Goal: Information Seeking & Learning: Learn about a topic

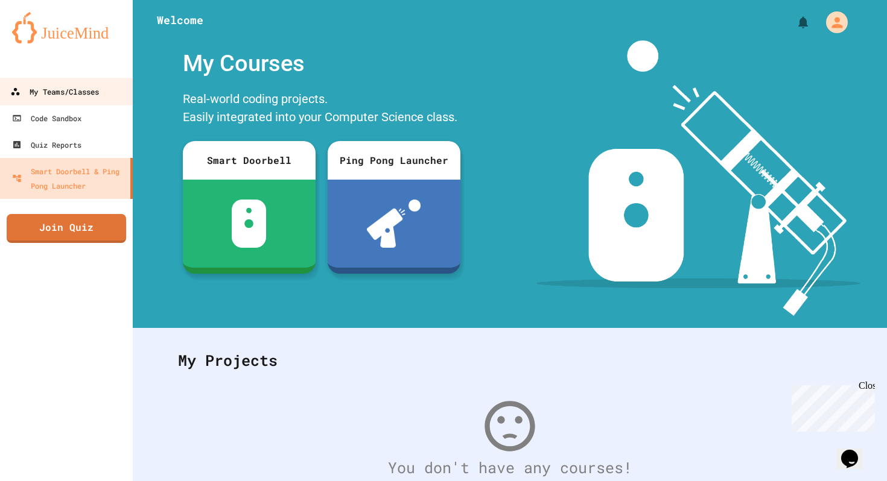
click at [48, 93] on div "My Teams/Classes" at bounding box center [54, 91] width 89 height 15
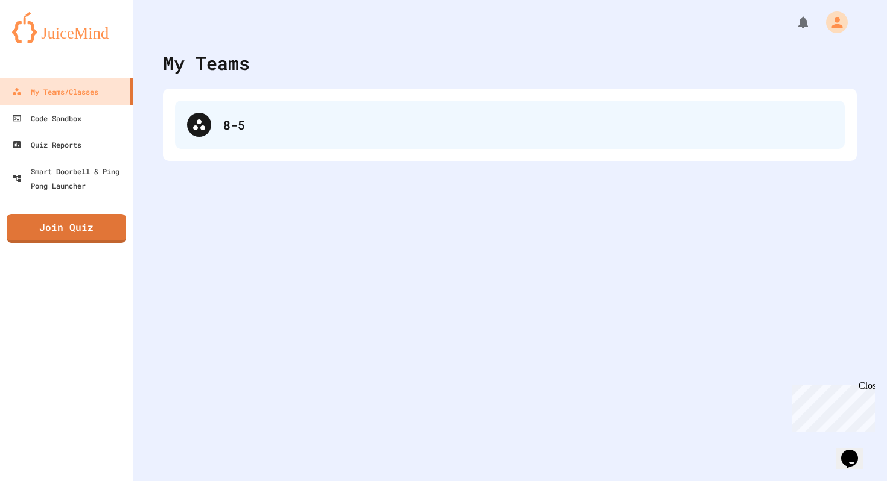
click at [329, 141] on div "8-5" at bounding box center [509, 125] width 669 height 48
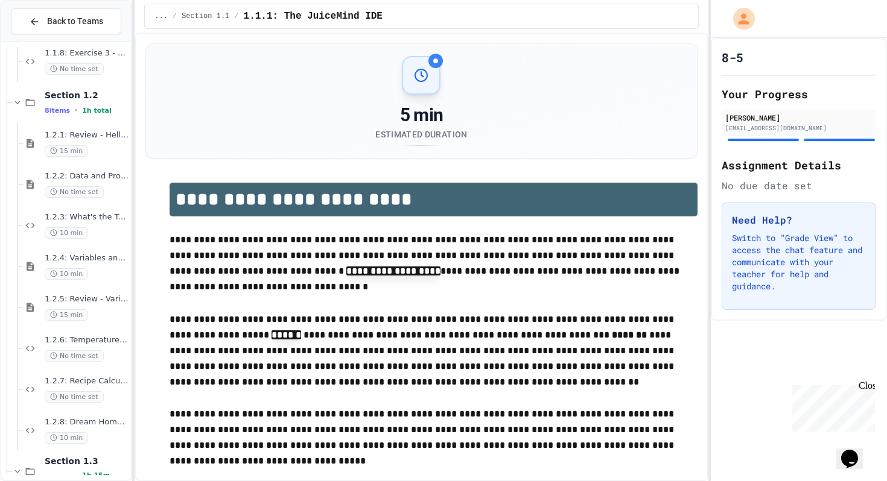
scroll to position [858, 0]
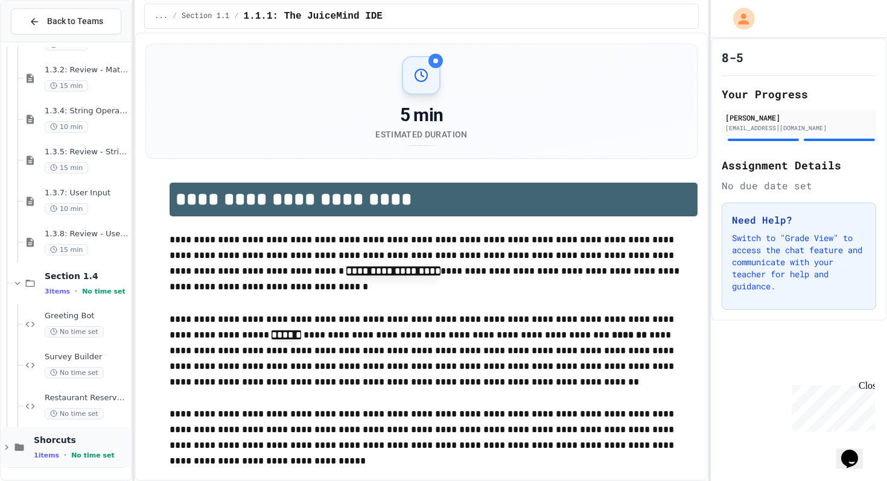
click at [8, 451] on icon at bounding box center [6, 447] width 11 height 11
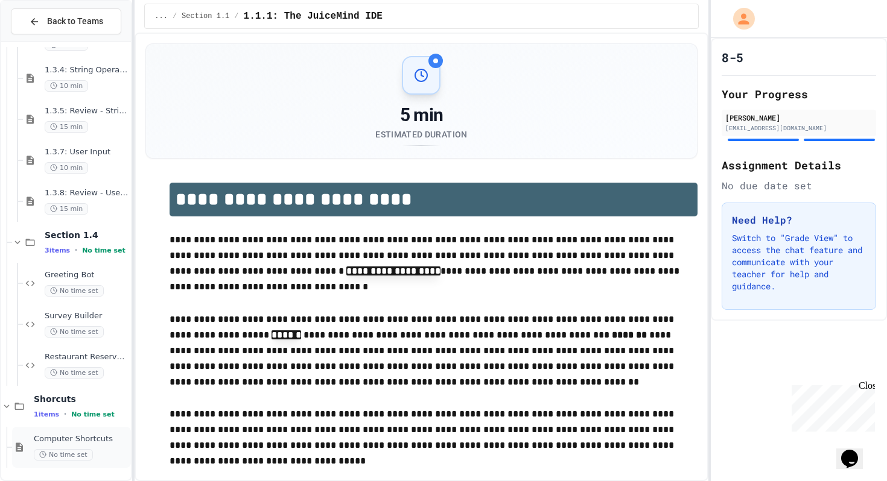
click at [41, 439] on span "Computer Shortcuts" at bounding box center [81, 439] width 95 height 10
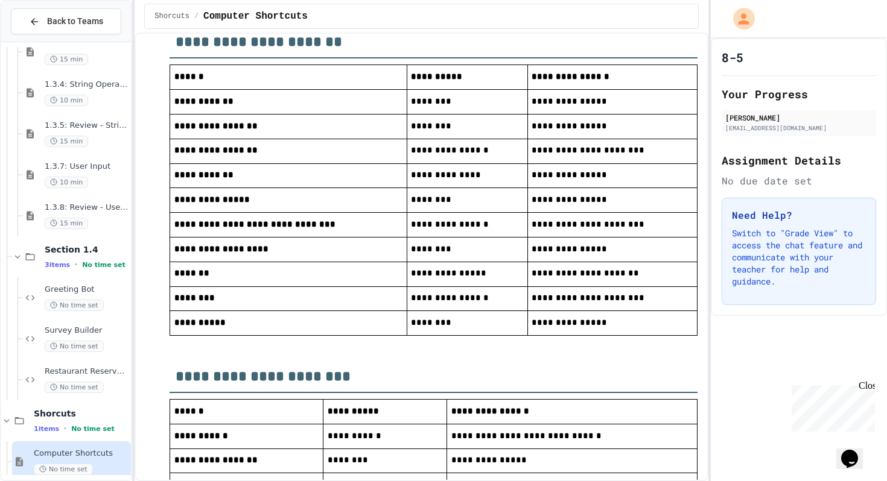
scroll to position [992, 0]
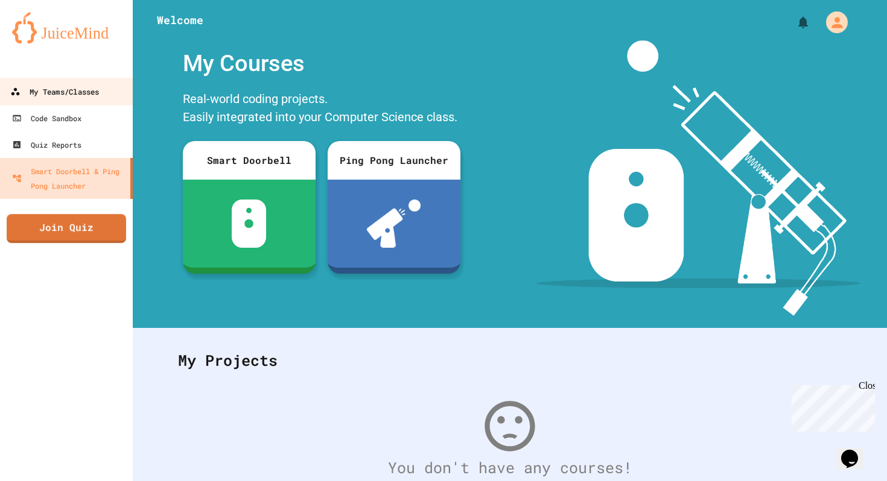
click at [87, 99] on link "My Teams/Classes" at bounding box center [66, 91] width 137 height 27
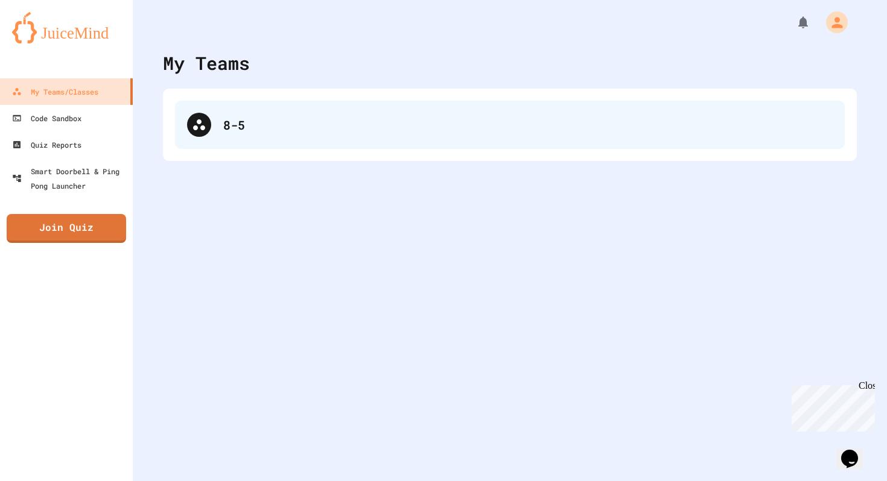
click at [244, 108] on div "8-5" at bounding box center [509, 125] width 669 height 48
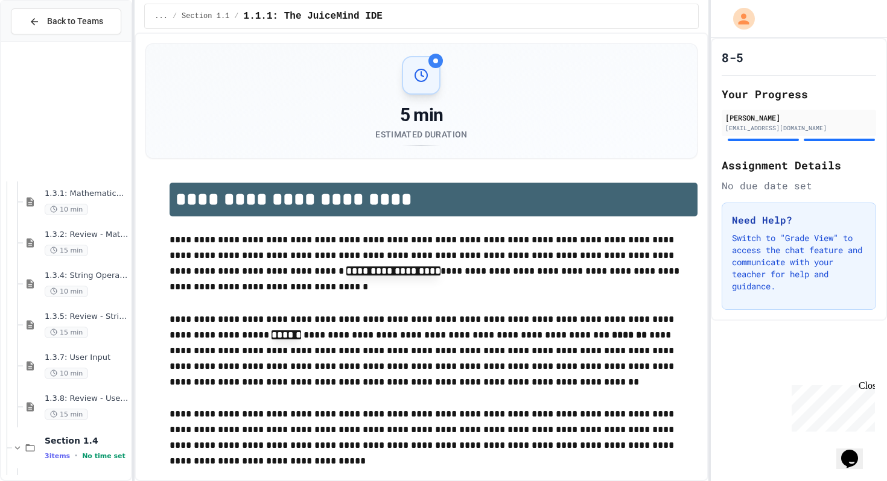
scroll to position [899, 0]
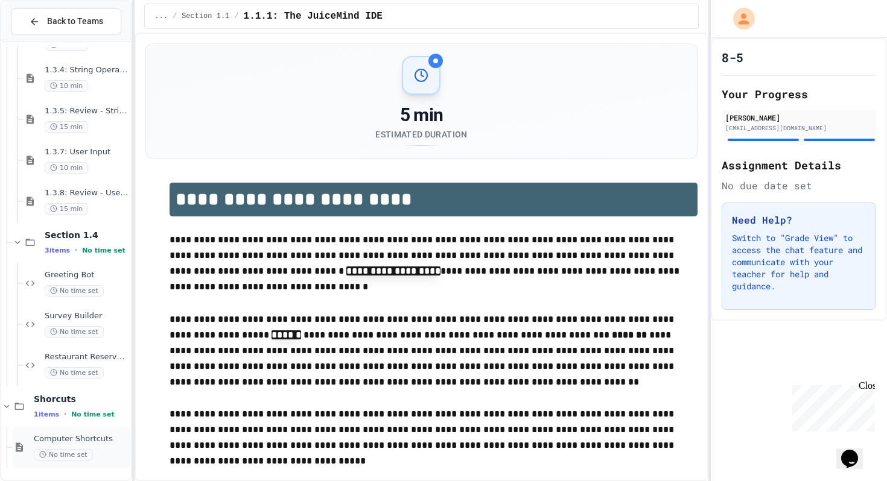
click at [28, 438] on div "Computer Shortcuts No time set" at bounding box center [71, 447] width 119 height 41
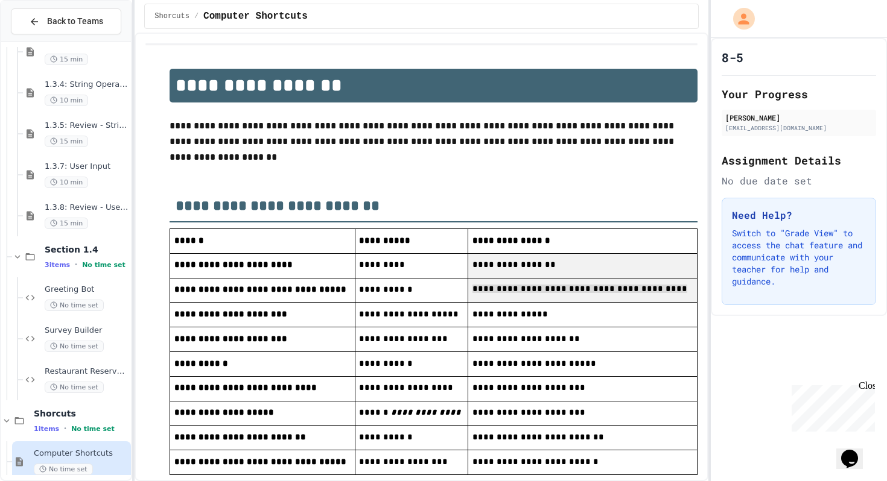
drag, startPoint x: 482, startPoint y: 264, endPoint x: 496, endPoint y: 287, distance: 26.8
click at [493, 284] on tbody "**********" at bounding box center [433, 352] width 527 height 246
click at [496, 287] on p "**********" at bounding box center [582, 290] width 220 height 16
click at [443, 302] on td "**********" at bounding box center [411, 290] width 113 height 25
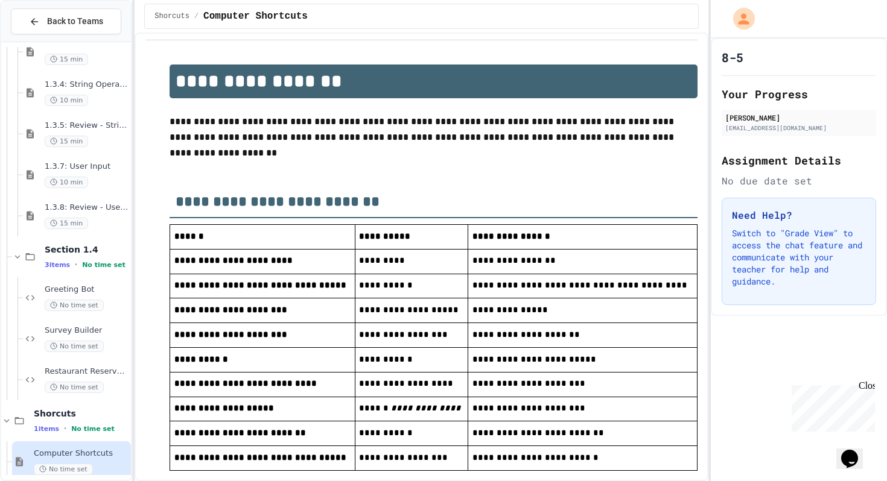
scroll to position [5, 0]
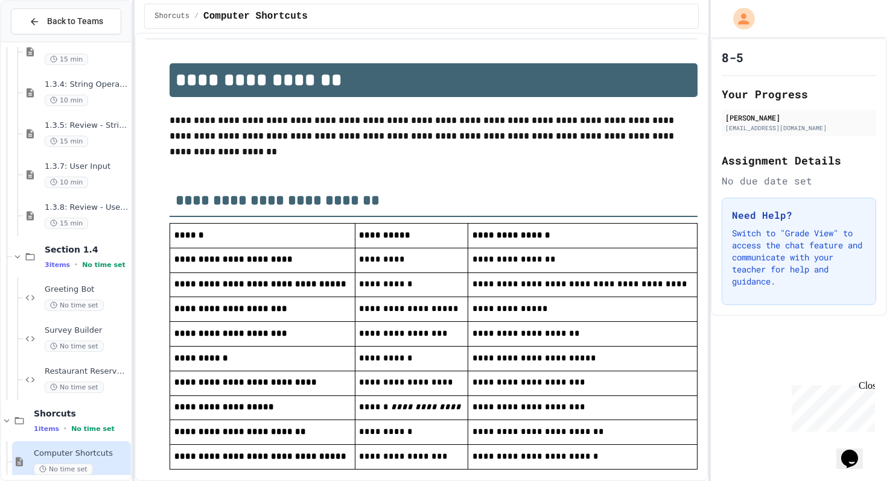
click at [563, 270] on td "**********" at bounding box center [582, 260] width 229 height 25
click at [593, 200] on h2 "**********" at bounding box center [432, 197] width 527 height 42
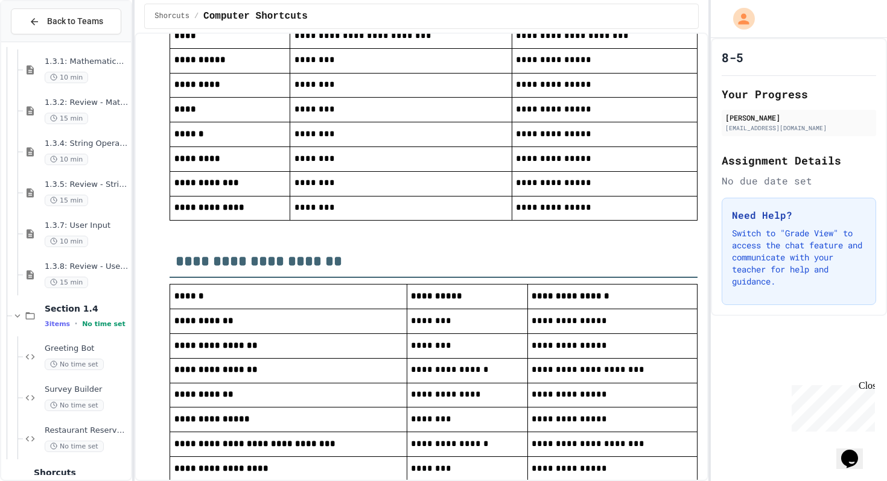
scroll to position [824, 0]
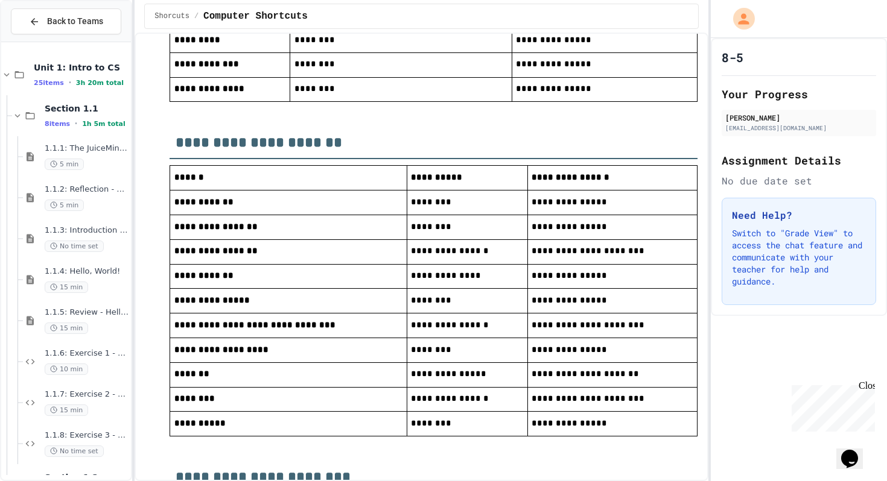
scroll to position [760, 0]
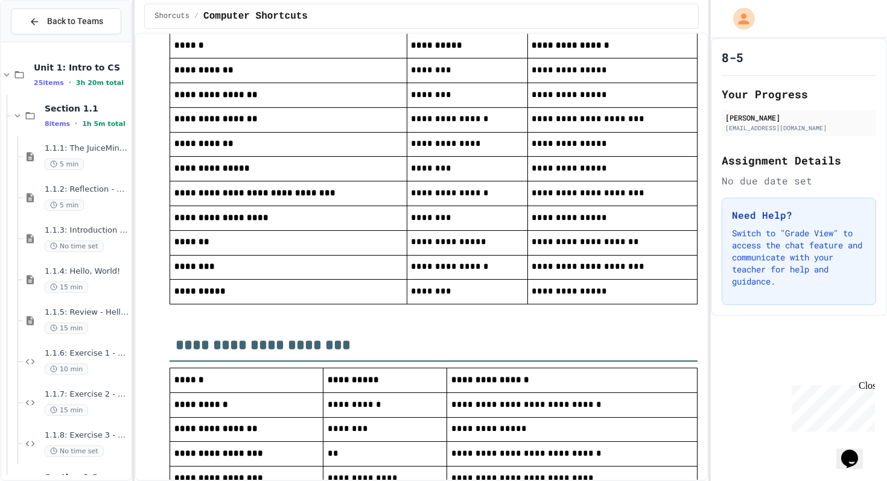
scroll to position [891, 0]
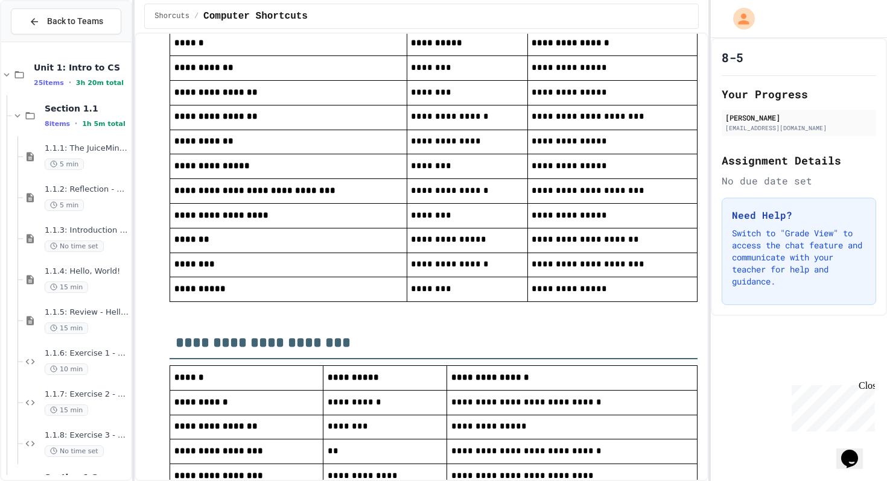
click at [447, 244] on span "**********" at bounding box center [448, 239] width 75 height 8
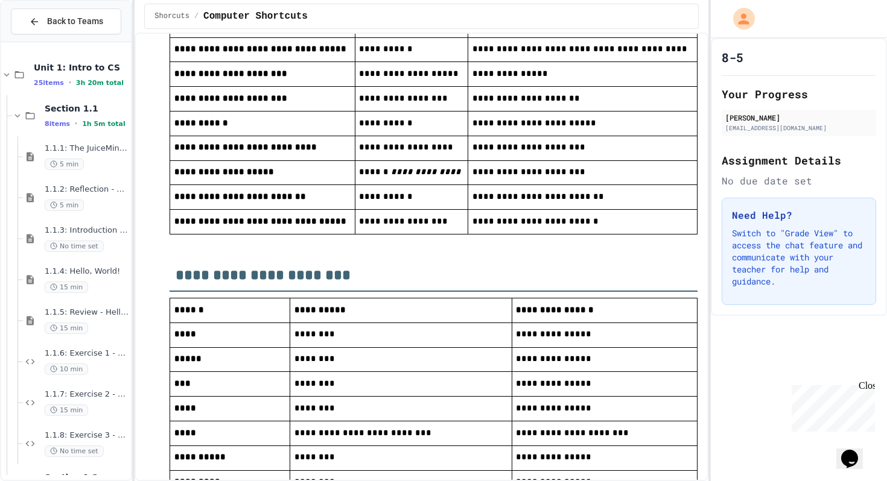
scroll to position [0, 0]
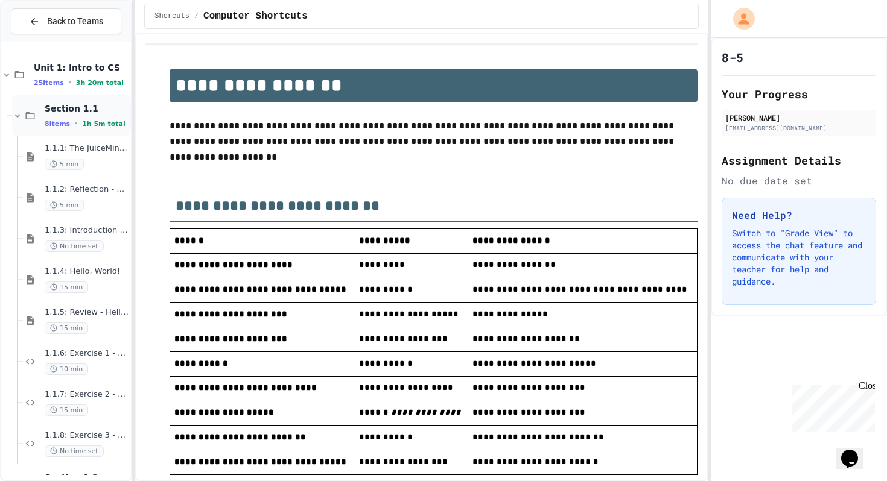
click at [17, 115] on icon at bounding box center [17, 115] width 11 height 11
click at [17, 115] on icon at bounding box center [18, 115] width 4 height 5
click at [17, 115] on icon at bounding box center [17, 115] width 11 height 11
click at [20, 157] on icon at bounding box center [17, 156] width 11 height 11
click at [16, 197] on icon at bounding box center [17, 198] width 5 height 4
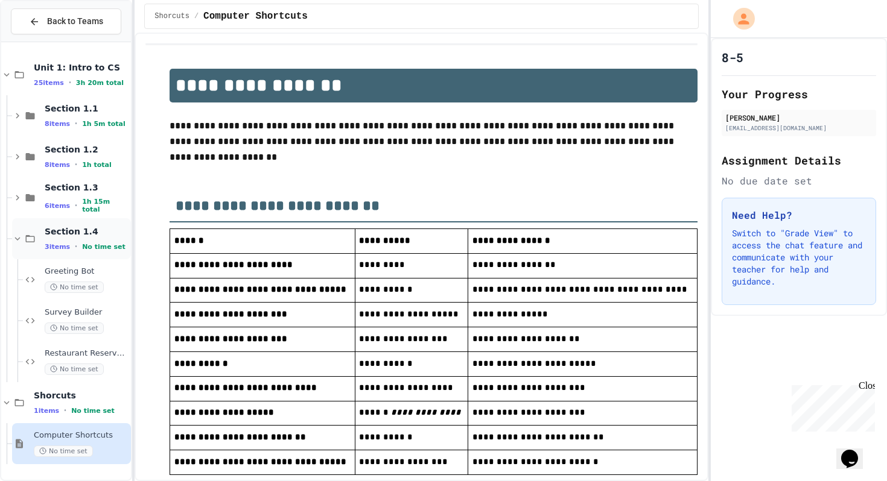
click at [21, 232] on div "Section 1.4 3 items • No time set" at bounding box center [71, 238] width 119 height 41
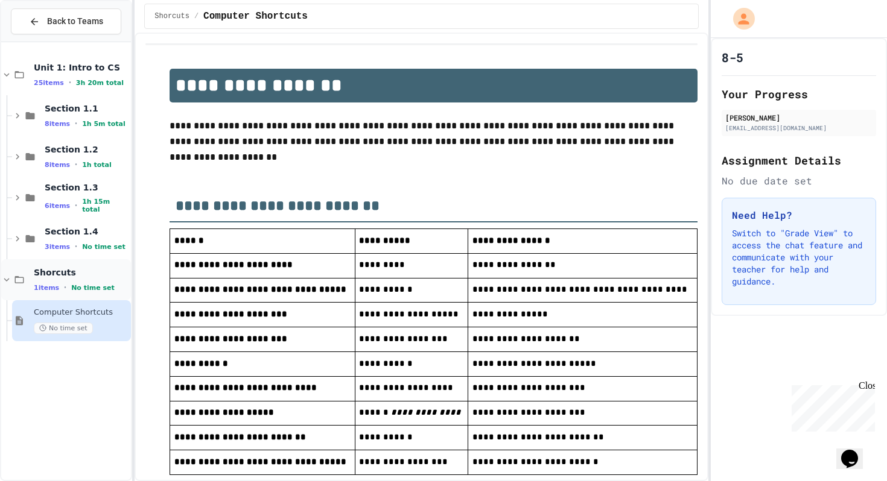
click at [6, 279] on icon at bounding box center [6, 279] width 11 height 11
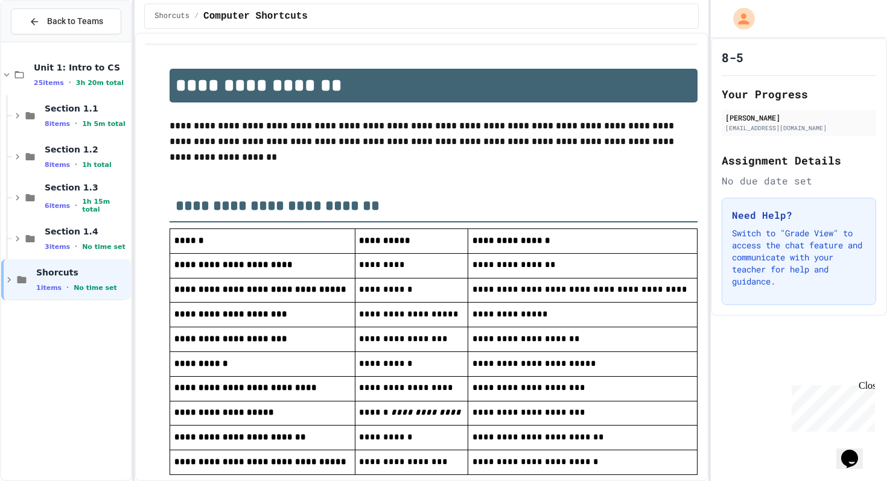
click at [12, 354] on div "Unit 1: Intro to CS 25 items • 3h 20m total Section 1.1 8 items • 1h 5m total S…" at bounding box center [66, 261] width 130 height 428
click at [29, 341] on div "Unit 1: Intro to CS 25 items • 3h 20m total Section 1.1 8 items • 1h 5m total S…" at bounding box center [66, 261] width 130 height 428
drag, startPoint x: 83, startPoint y: 337, endPoint x: 102, endPoint y: 303, distance: 38.1
click at [103, 305] on div "Unit 1: Intro to CS 25 items • 3h 20m total Section 1.1 8 items • 1h 5m total S…" at bounding box center [66, 261] width 130 height 428
click at [112, 332] on div "Unit 1: Intro to CS 25 items • 3h 20m total Section 1.1 8 items • 1h 5m total S…" at bounding box center [66, 261] width 130 height 428
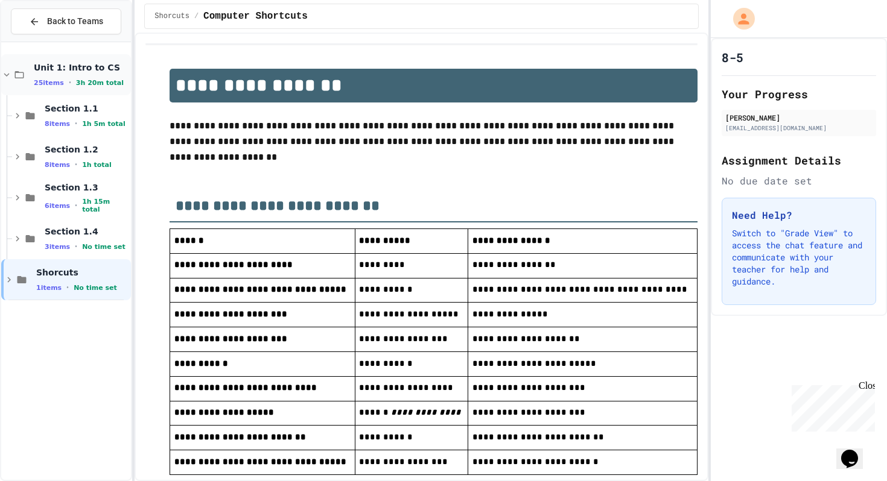
click at [8, 74] on icon at bounding box center [6, 75] width 5 height 4
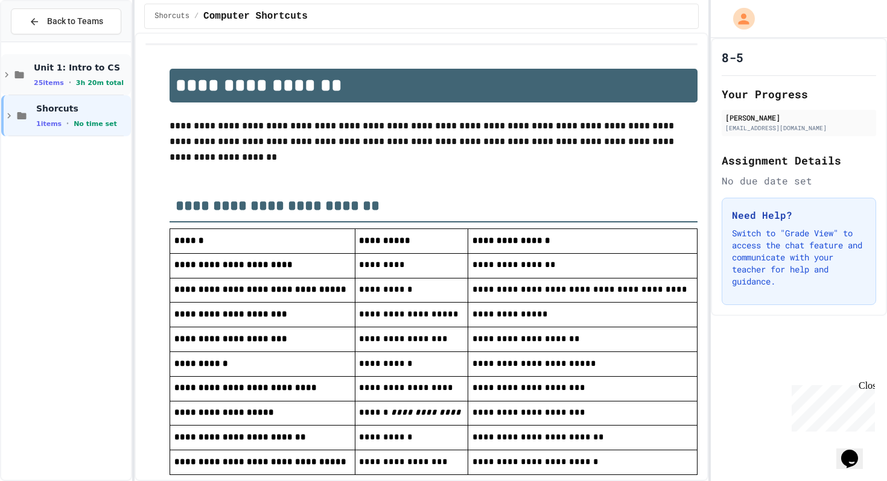
click at [3, 77] on icon at bounding box center [6, 74] width 11 height 11
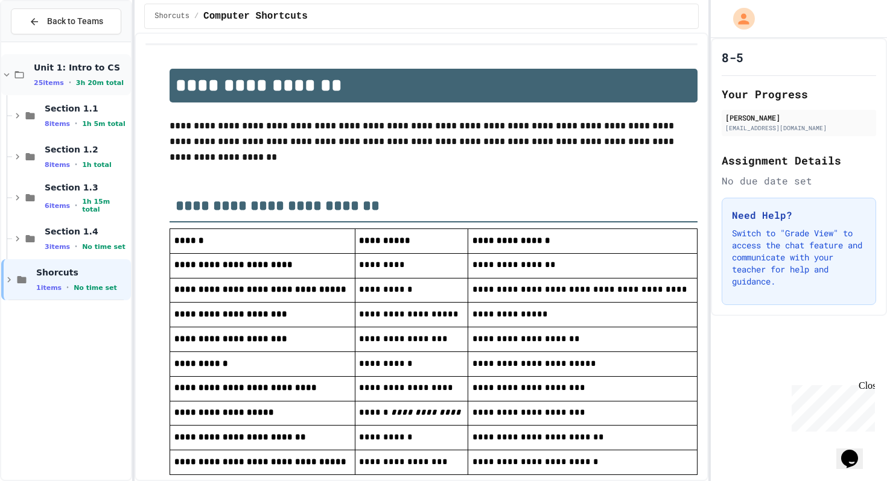
click at [7, 81] on div "Unit 1: Intro to CS 25 items • 3h 20m total" at bounding box center [66, 74] width 130 height 41
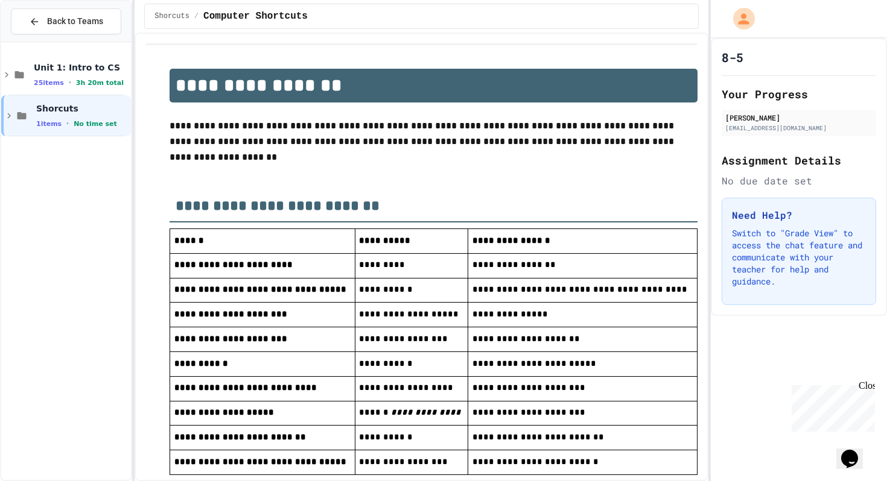
drag, startPoint x: 291, startPoint y: 62, endPoint x: 180, endPoint y: 68, distance: 110.5
